Goal: Contribute content

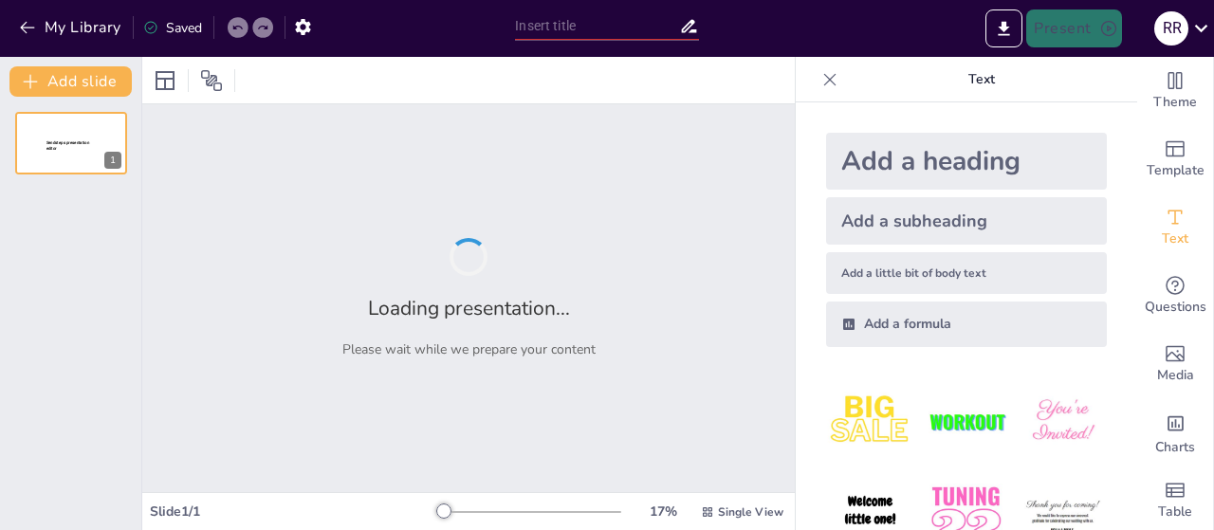
type input "Integrasi Konsep PAUD dan Psikologi Perkembangan dalam Pendidikan Anak [PERSON_…"
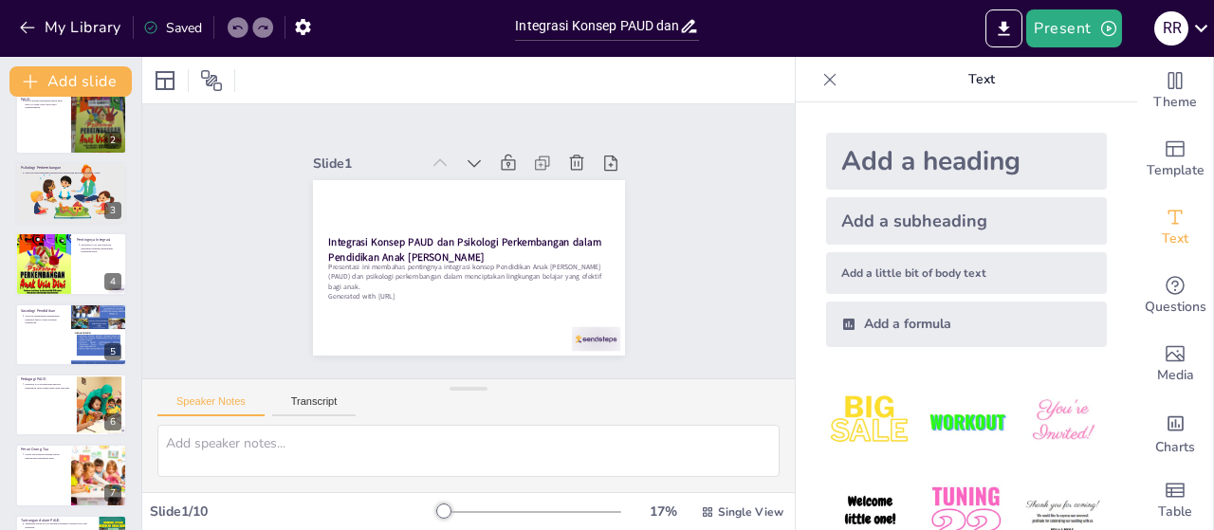
scroll to position [294, 0]
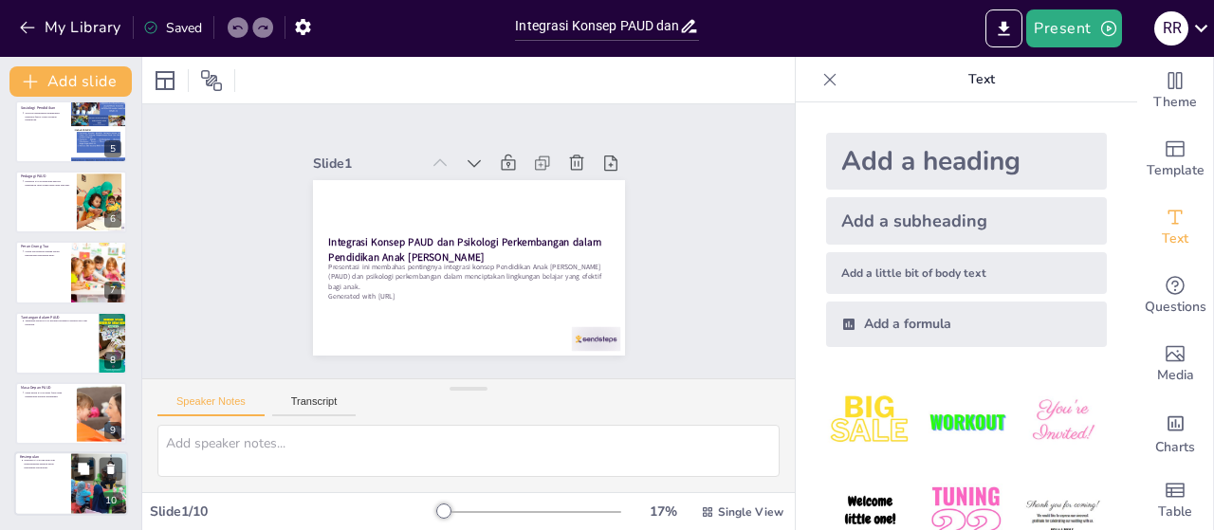
click at [49, 465] on p "Integrasi PAUD dan psikologi perkembangan penting untuk pendidikan berkualitas." at bounding box center [45, 464] width 42 height 10
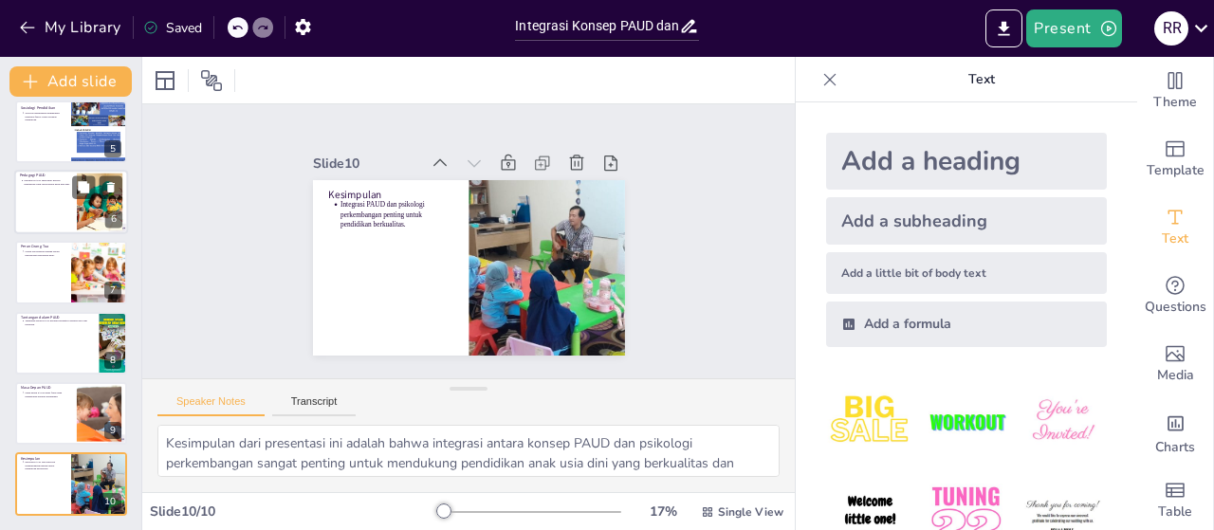
click at [39, 223] on div at bounding box center [71, 202] width 114 height 64
type textarea "Pedagogi PAUD sangat penting karena mencakup metode dan strategi pengajaran yan…"
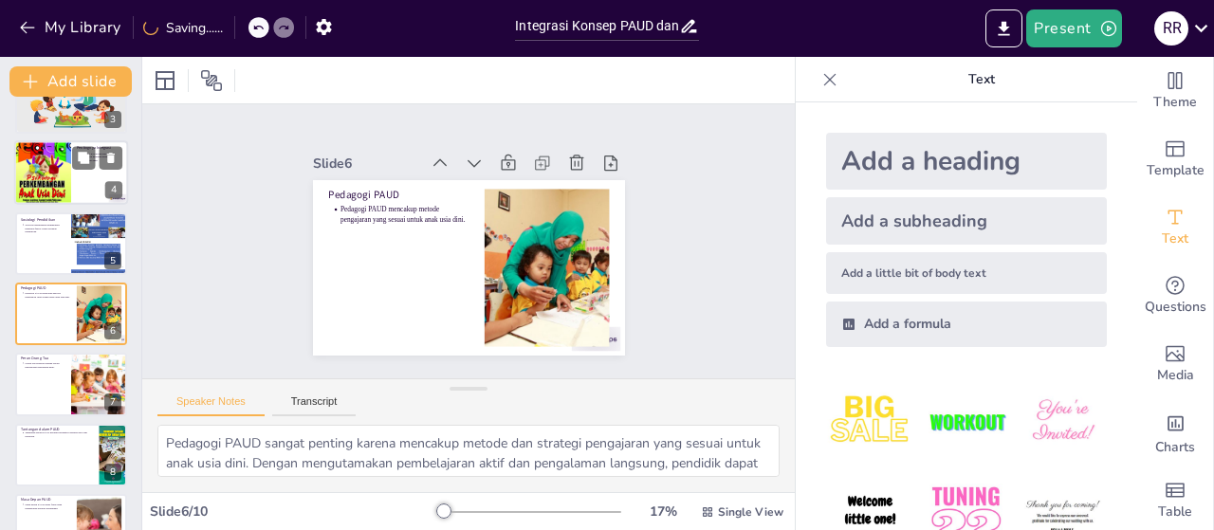
scroll to position [0, 0]
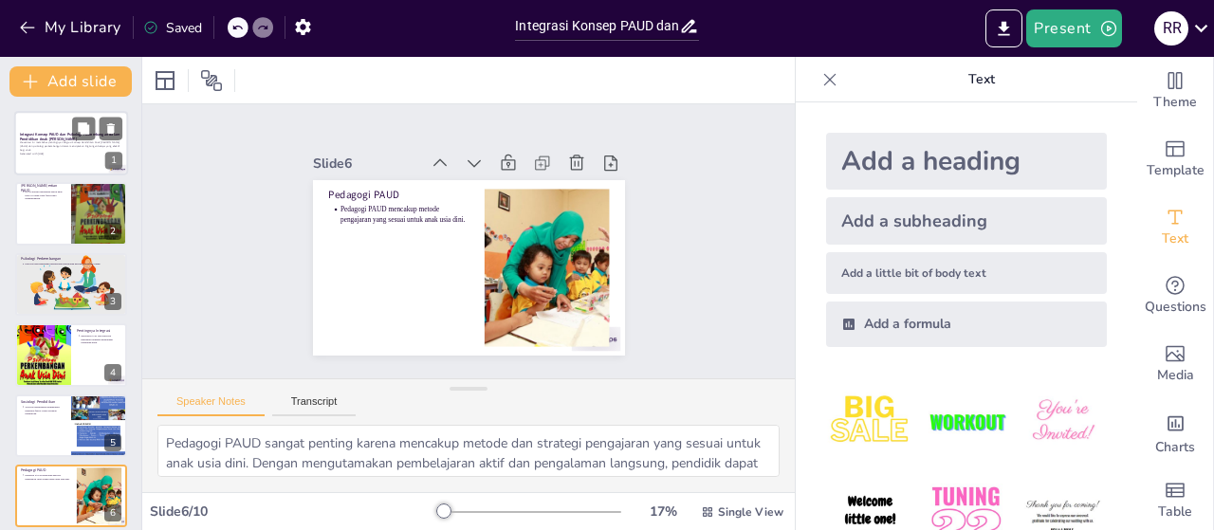
click at [80, 149] on p "Presentasi ini membahas pentingnya integrasi konsep Pendidikan Anak [PERSON_NAM…" at bounding box center [71, 146] width 102 height 10
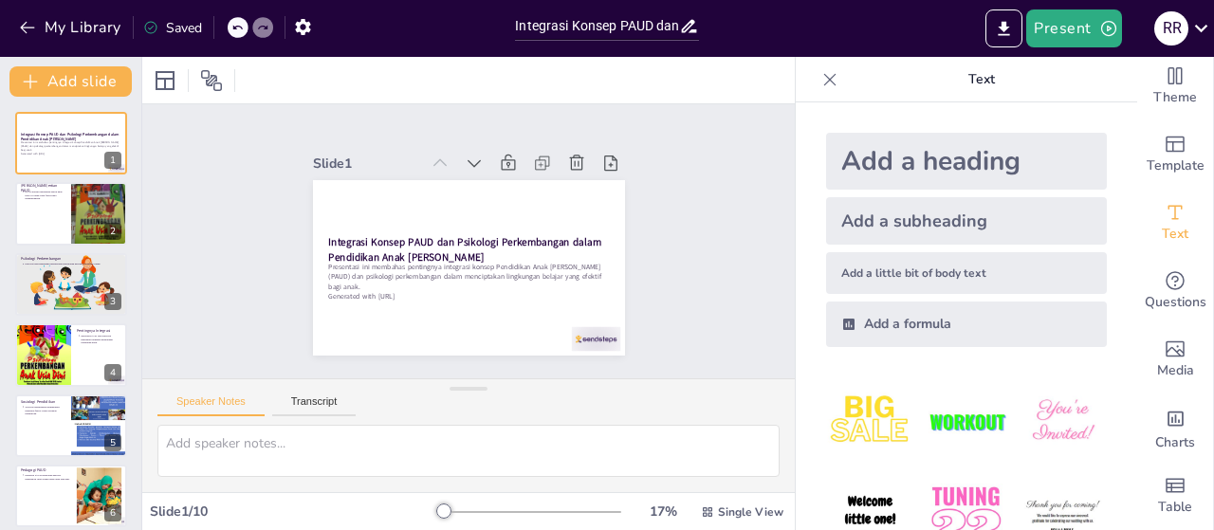
scroll to position [148, 0]
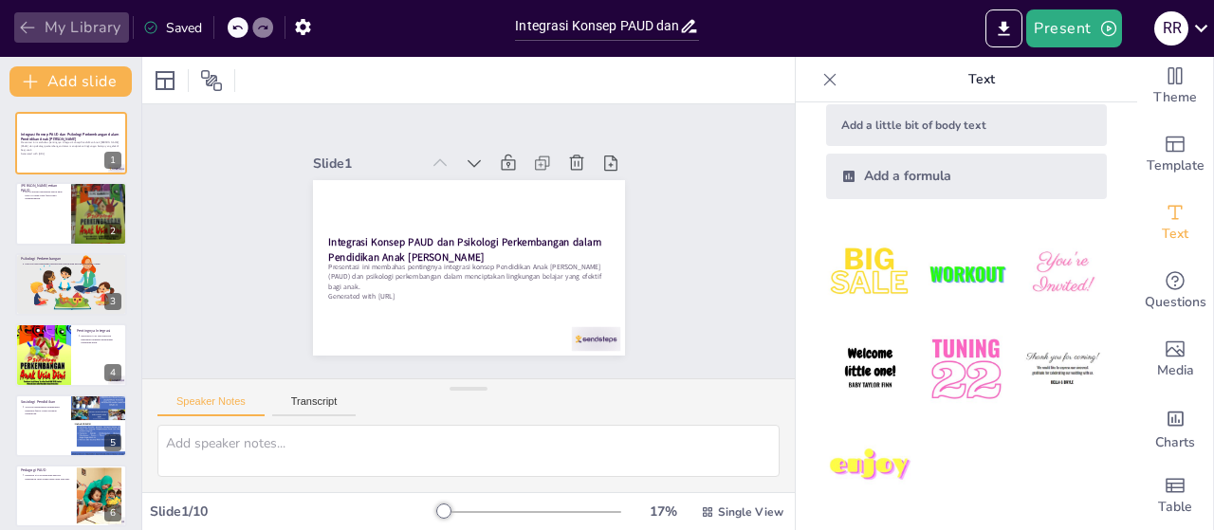
click at [36, 21] on icon "button" at bounding box center [27, 27] width 19 height 19
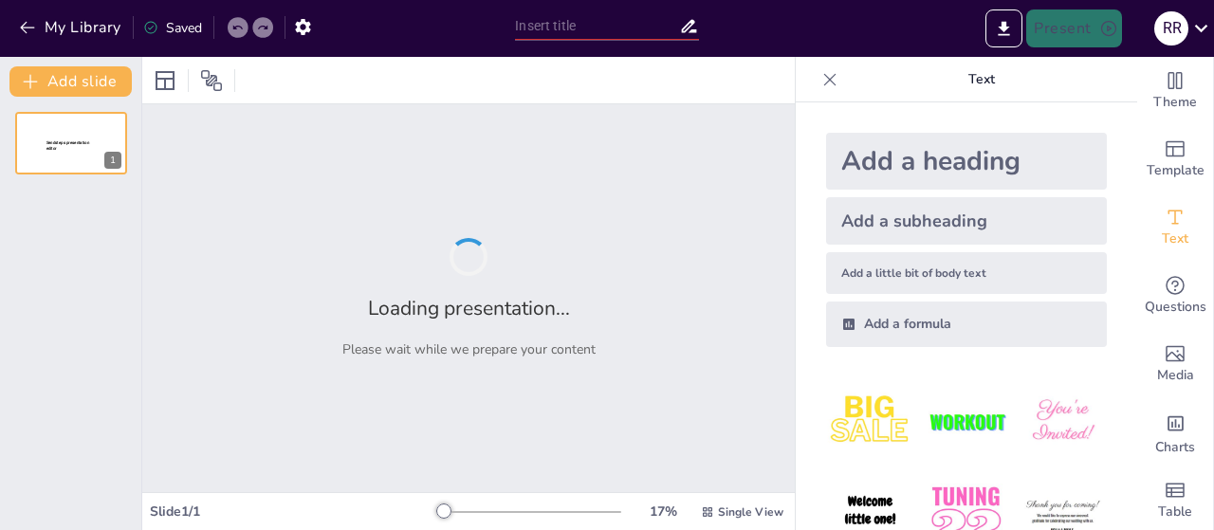
type input "Integrasi Konsep PAUD dan Psikologi Perkembangan dalam Pendidikan Anak [PERSON_…"
